Goal: Information Seeking & Learning: Learn about a topic

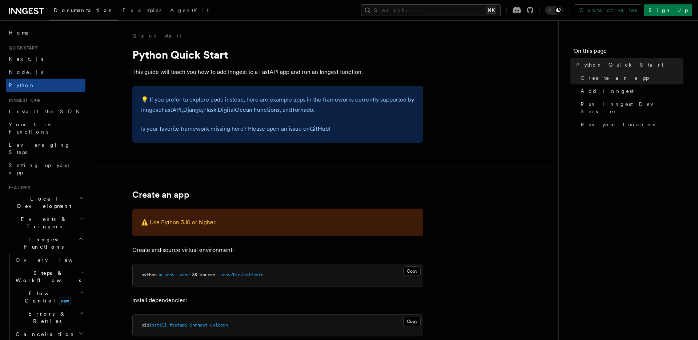
click at [29, 6] on link at bounding box center [26, 10] width 35 height 10
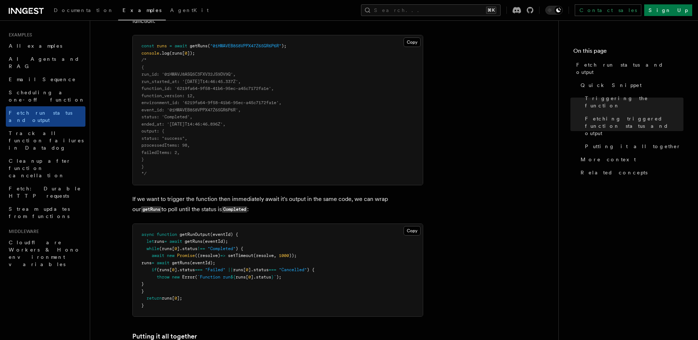
scroll to position [641, 0]
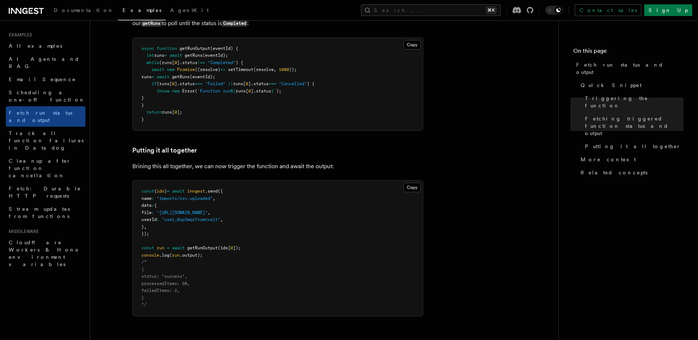
scroll to position [828, 0]
